Goal: Task Accomplishment & Management: Complete application form

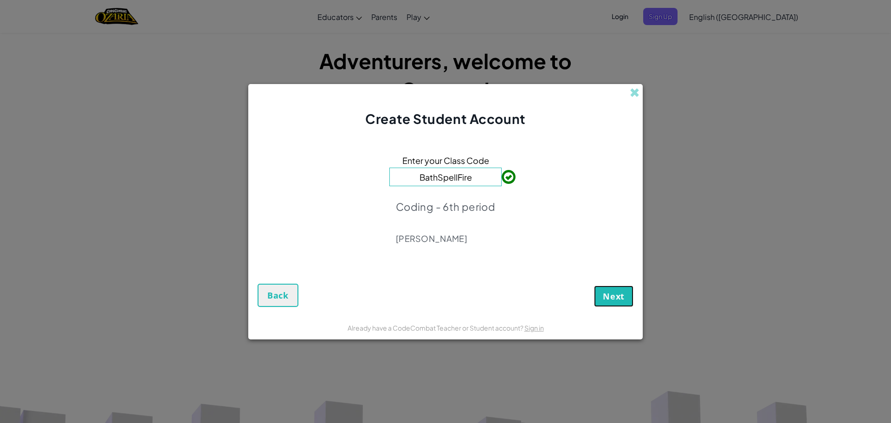
drag, startPoint x: 625, startPoint y: 290, endPoint x: 625, endPoint y: 275, distance: 14.4
click at [625, 276] on div "Next Back" at bounding box center [446, 286] width 376 height 39
click at [618, 292] on span "Next" at bounding box center [614, 296] width 22 height 11
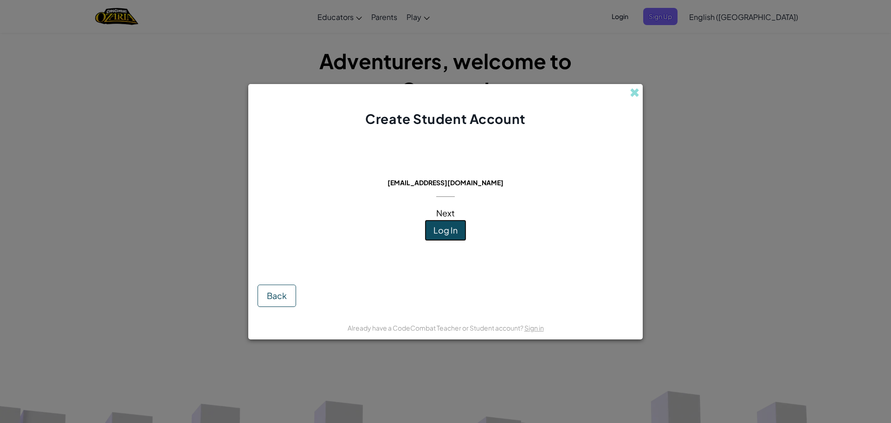
drag, startPoint x: 444, startPoint y: 227, endPoint x: 446, endPoint y: 222, distance: 5.6
click at [446, 222] on button "Log In" at bounding box center [446, 230] width 42 height 21
